Goal: Task Accomplishment & Management: Manage account settings

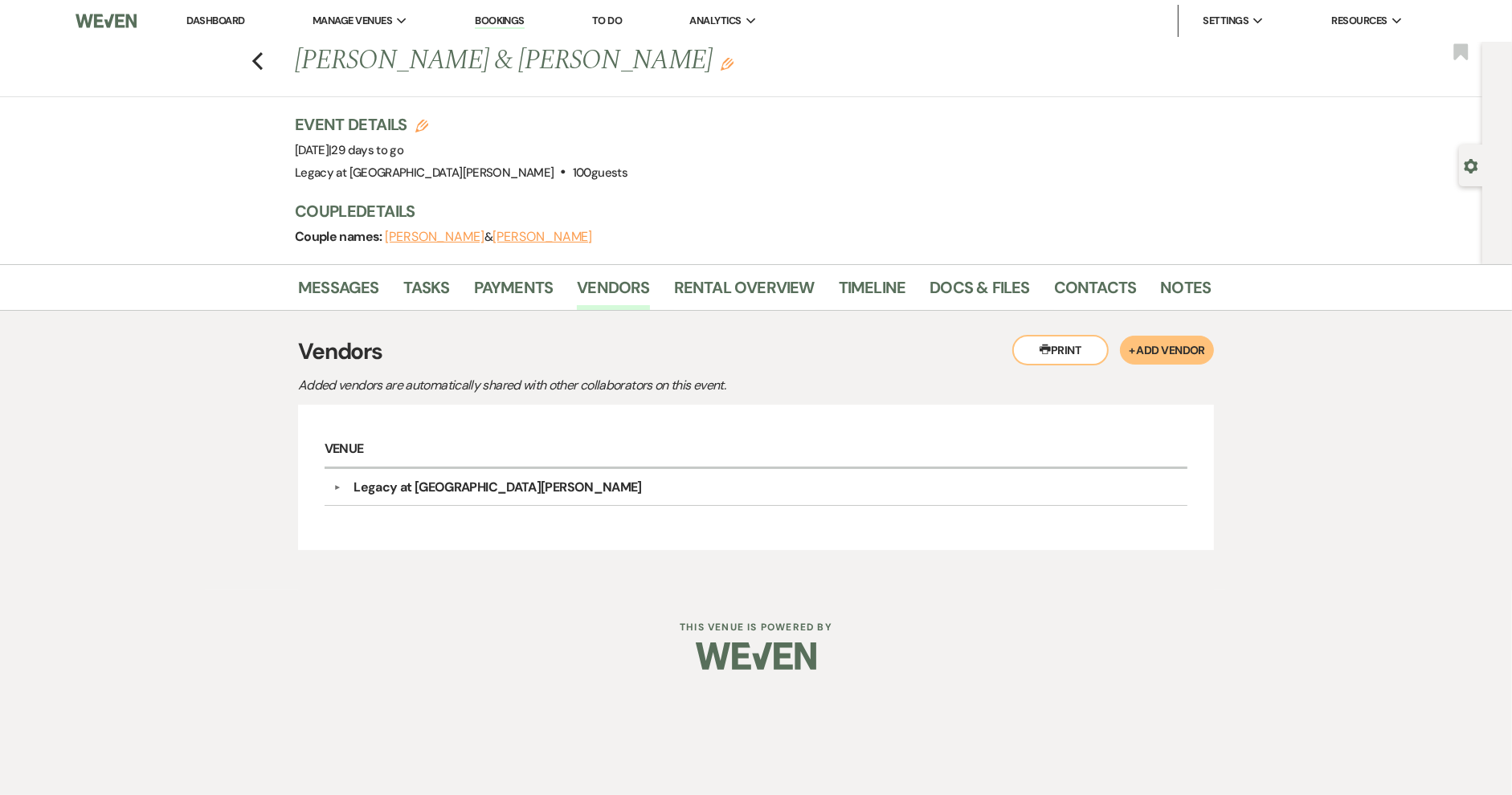
click at [227, 19] on link "Dashboard" at bounding box center [215, 20] width 57 height 13
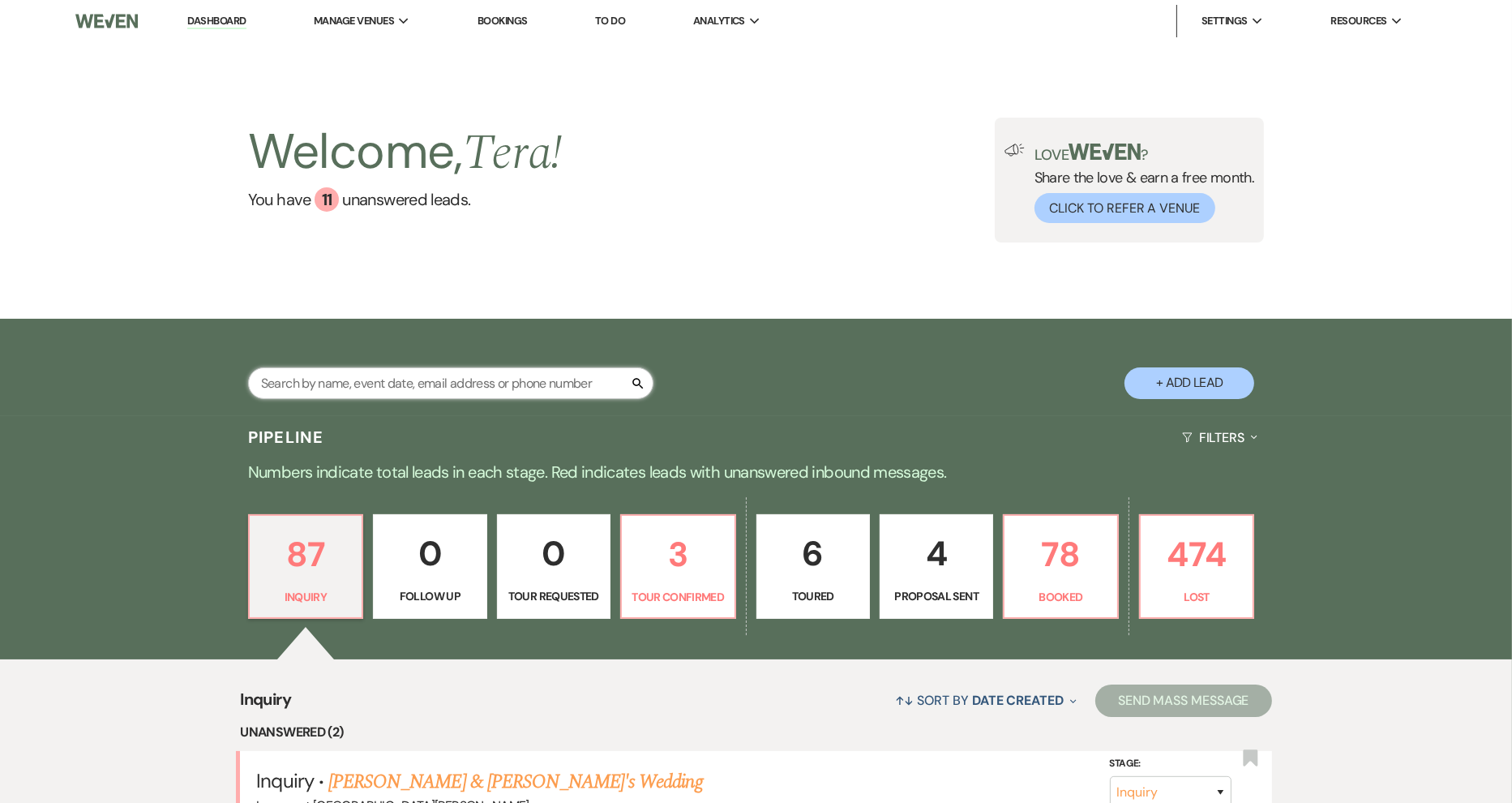
click at [321, 381] on input "text" at bounding box center [451, 383] width 405 height 32
type input "[PERSON_NAME]"
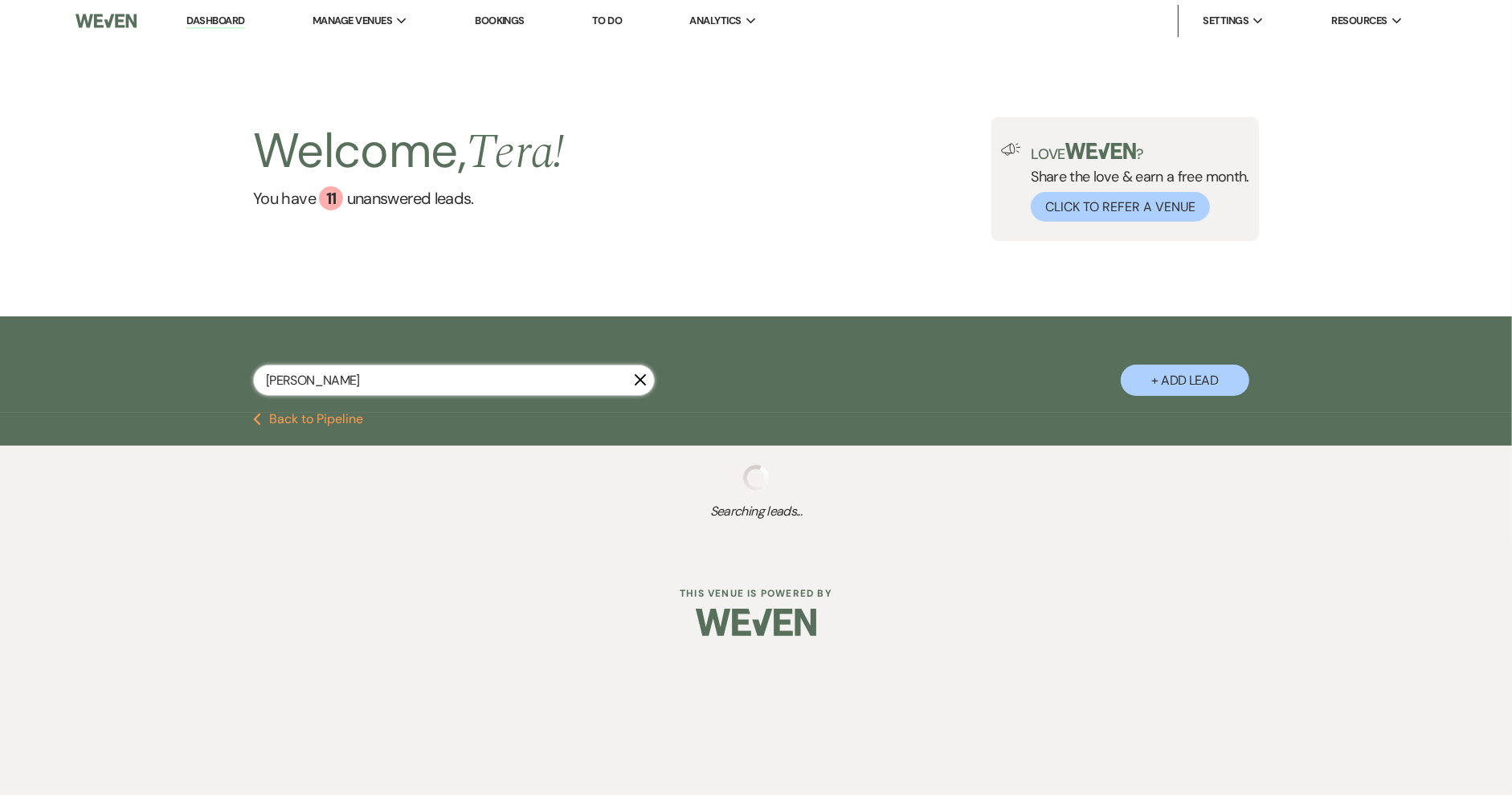
select select "8"
select select "5"
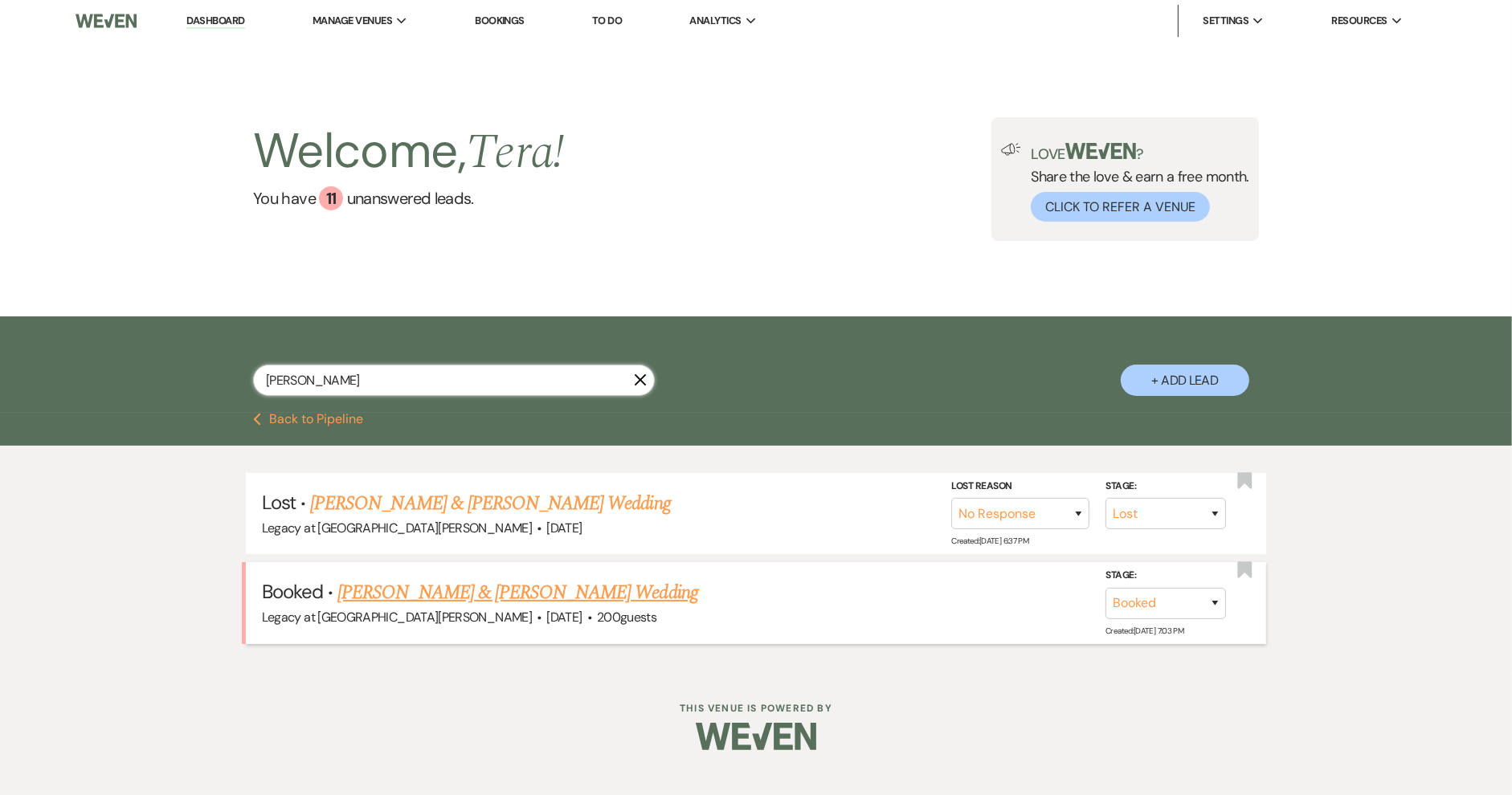
type input "[PERSON_NAME]"
click at [473, 581] on link "[PERSON_NAME] & [PERSON_NAME] Wedding" at bounding box center [517, 592] width 360 height 29
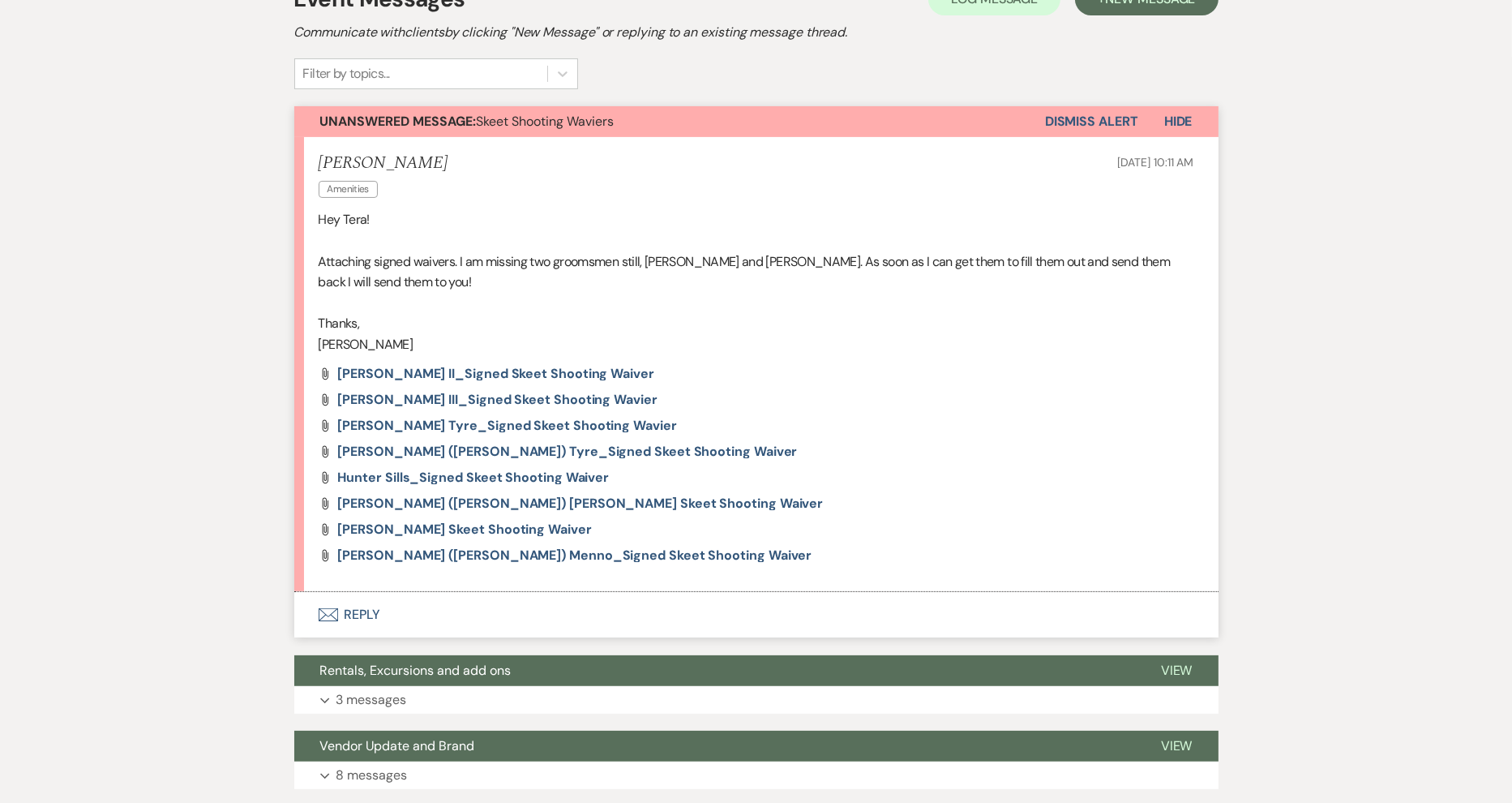
scroll to position [368, 0]
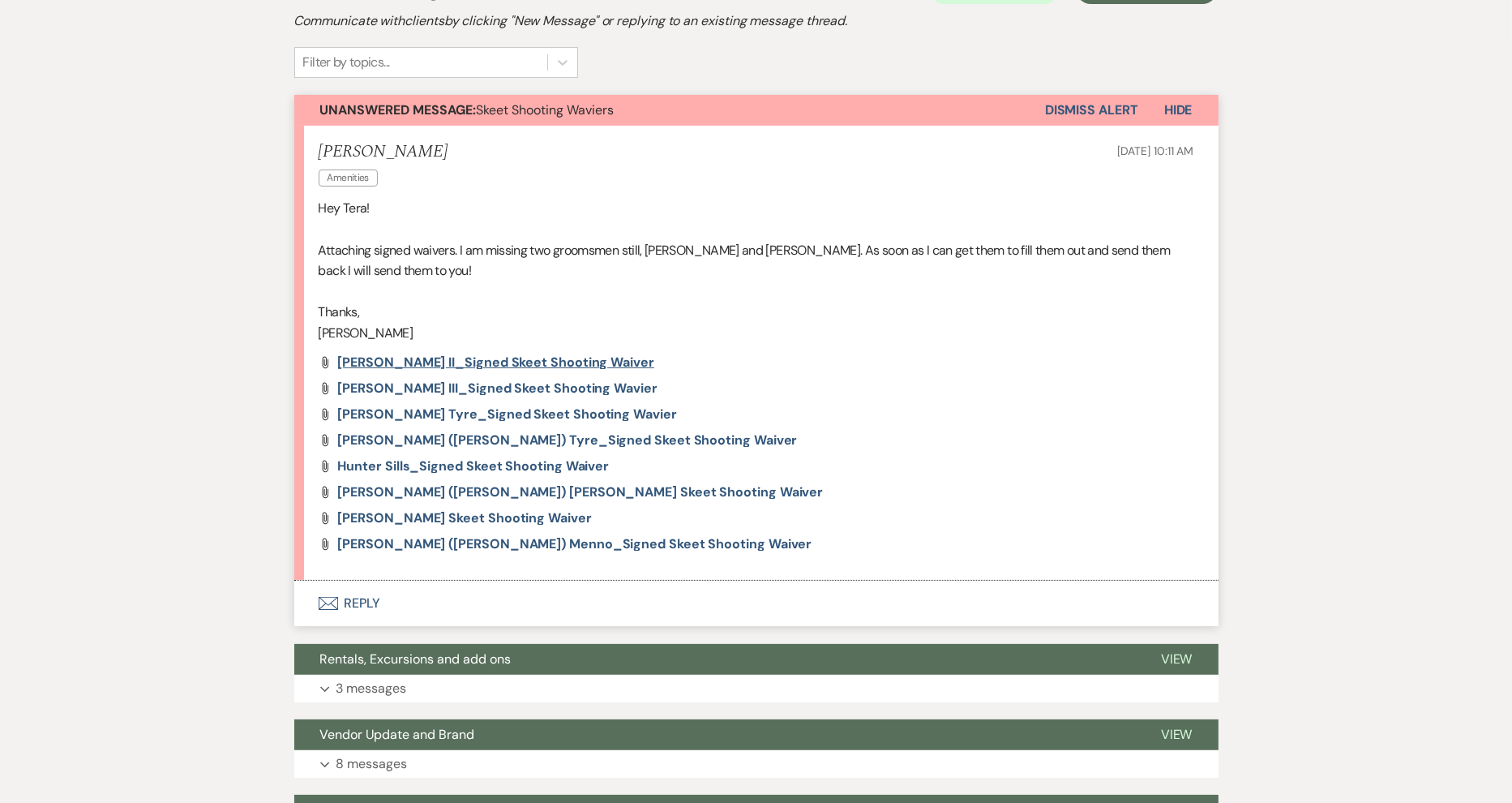
click at [461, 360] on span "[PERSON_NAME] II_Signed Skeet Shooting Waiver" at bounding box center [496, 362] width 316 height 17
click at [492, 385] on span "[PERSON_NAME] III_Signed Skeet Shooting Wavier" at bounding box center [498, 387] width 319 height 17
click at [509, 416] on span "[PERSON_NAME] Tyre_Signed Skeet Shooting Wavier" at bounding box center [508, 414] width 338 height 17
click at [482, 445] on span "[PERSON_NAME] ([PERSON_NAME]) Tyre_Signed Skeet Shooting Waiver" at bounding box center [568, 440] width 460 height 17
click at [398, 468] on span "Hunter Sills_Signed Skeet Shooting Waiver" at bounding box center [474, 465] width 271 height 17
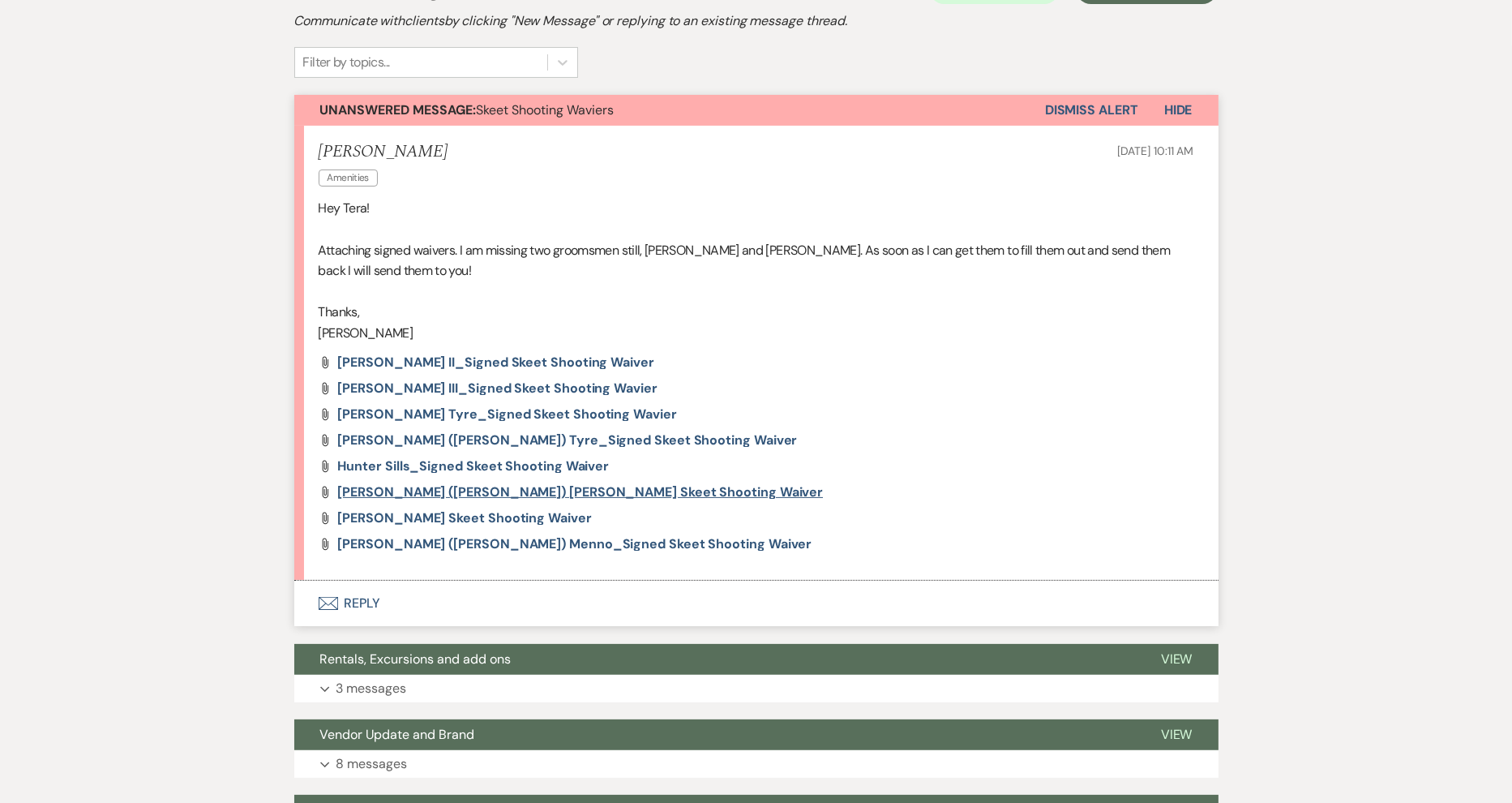
click at [520, 487] on span "[PERSON_NAME] ([PERSON_NAME]) [PERSON_NAME] Skeet Shooting Waiver" at bounding box center [581, 492] width 486 height 17
click at [449, 517] on span "[PERSON_NAME] Skeet Shooting Waiver" at bounding box center [465, 518] width 253 height 17
click at [442, 543] on span "[PERSON_NAME] ([PERSON_NAME]) Menno_Signed Skeet Shooting Waiver" at bounding box center [575, 543] width 474 height 17
click at [525, 436] on span "[PERSON_NAME] ([PERSON_NAME]) Tyre_Signed Skeet Shooting Waiver" at bounding box center [568, 440] width 460 height 17
click at [465, 355] on span "[PERSON_NAME] II_Signed Skeet Shooting Waiver" at bounding box center [496, 362] width 316 height 17
